Goal: Navigation & Orientation: Find specific page/section

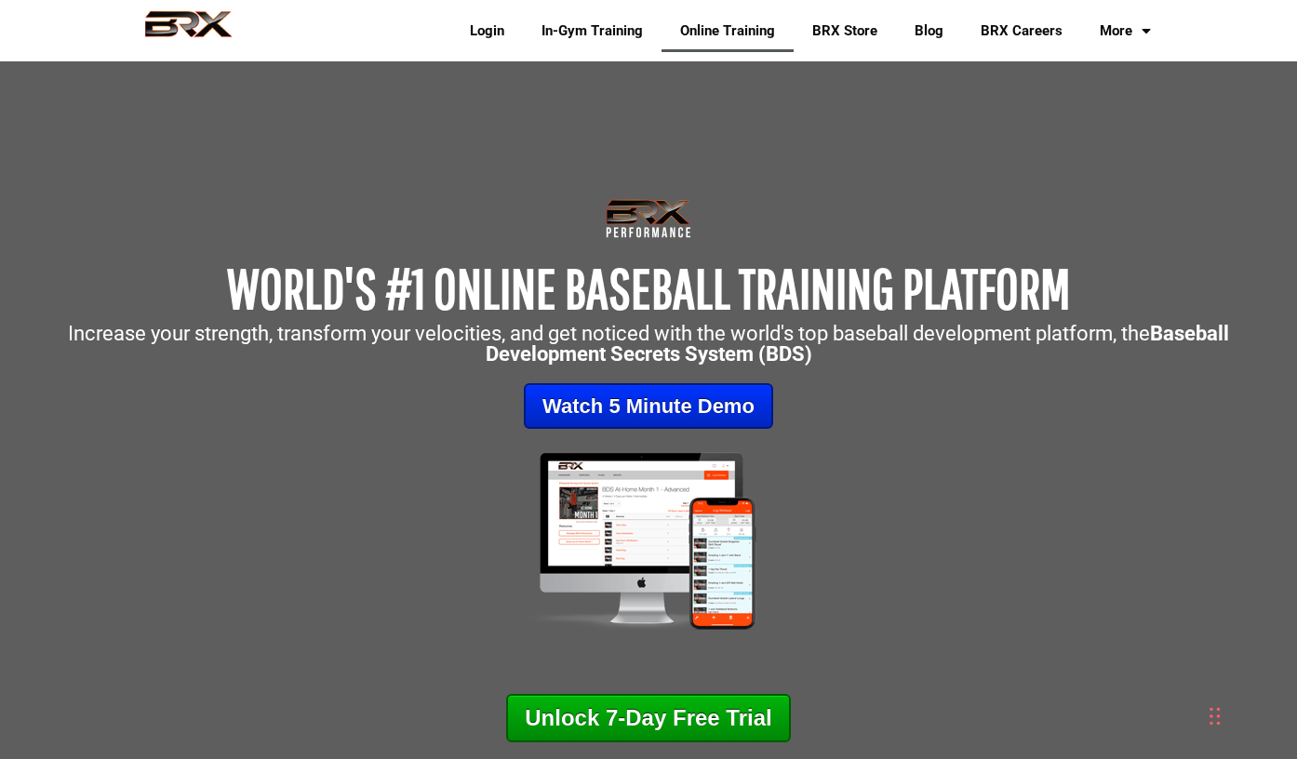
click at [191, 22] on img at bounding box center [188, 30] width 122 height 41
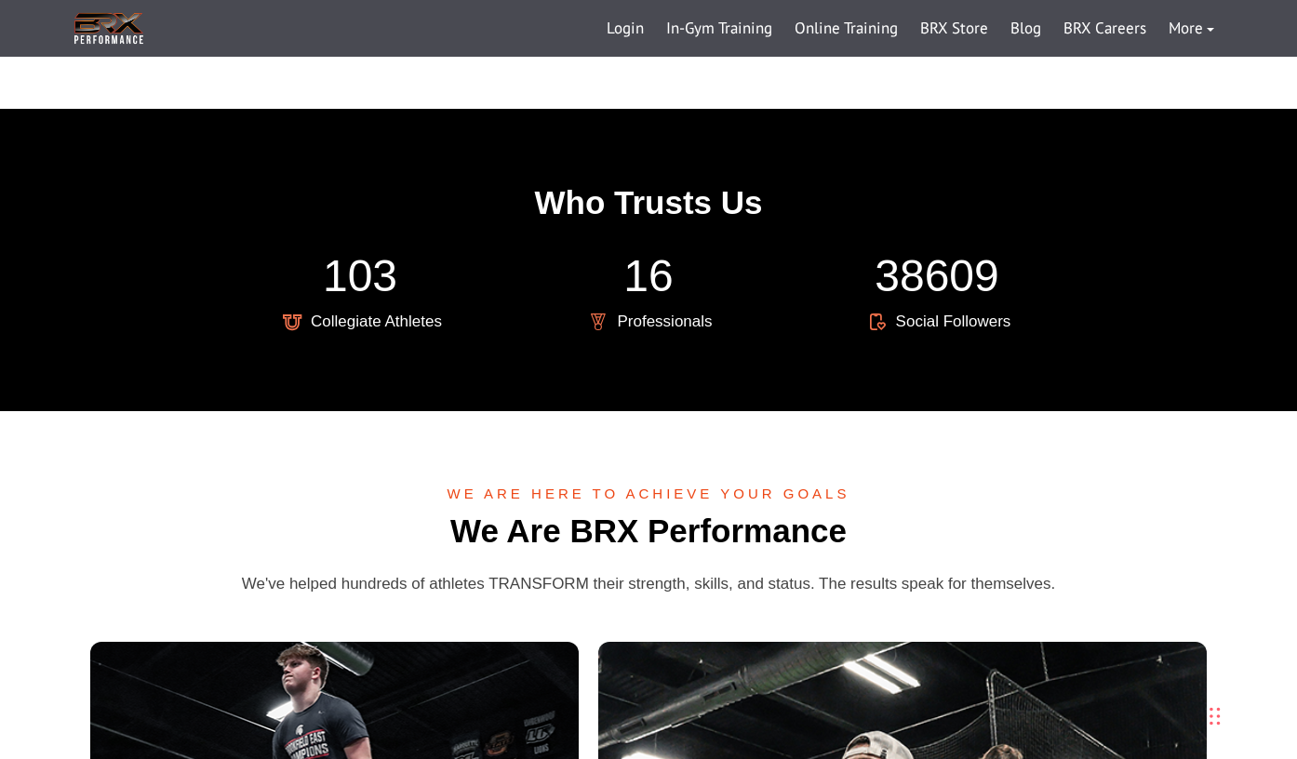
scroll to position [2939, 0]
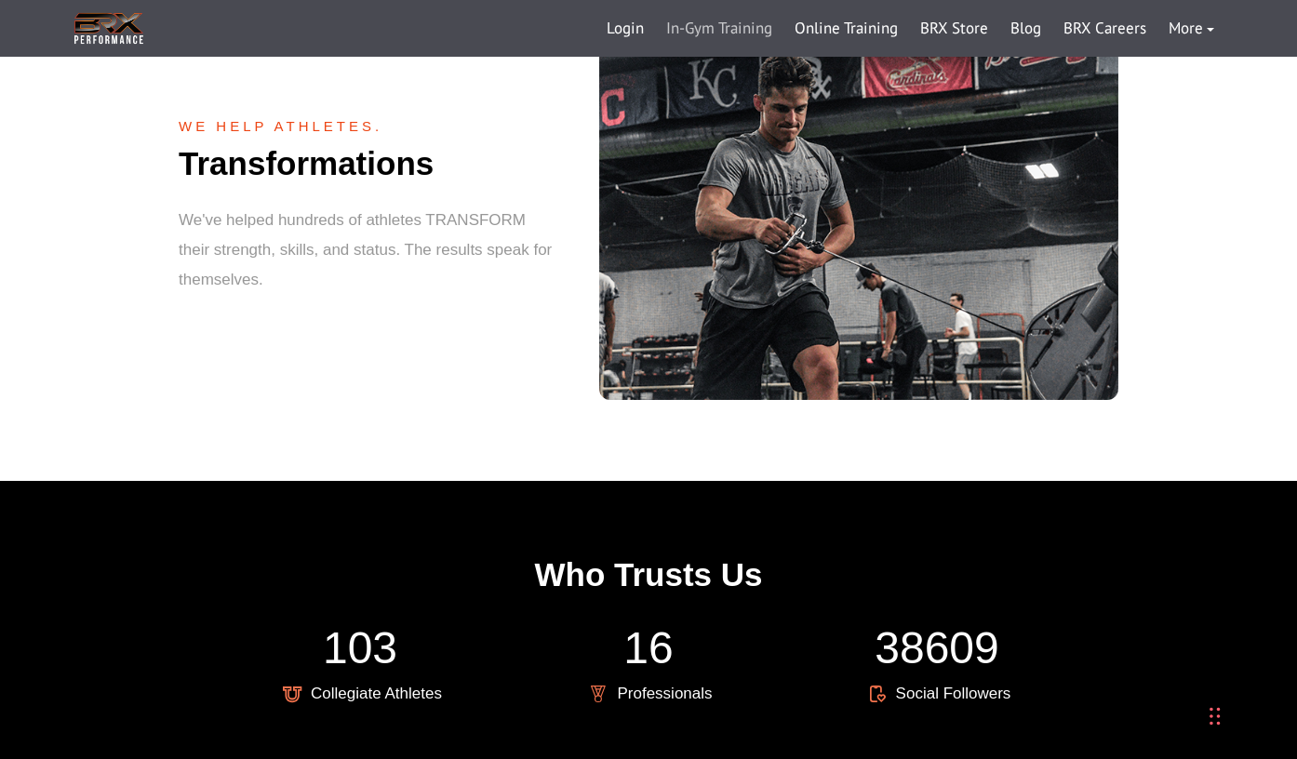
click at [740, 28] on link "In-Gym Training" at bounding box center [719, 29] width 128 height 45
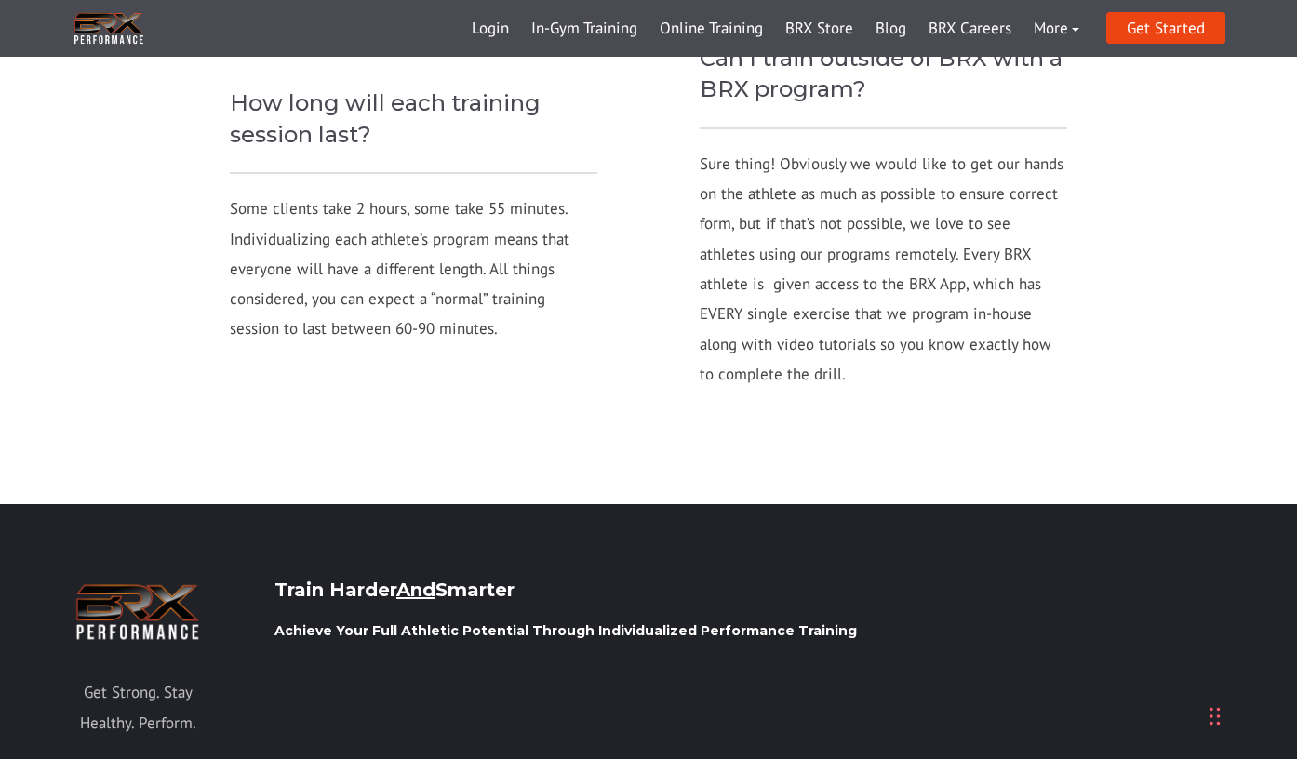
scroll to position [2049, 0]
